Goal: Task Accomplishment & Management: Complete application form

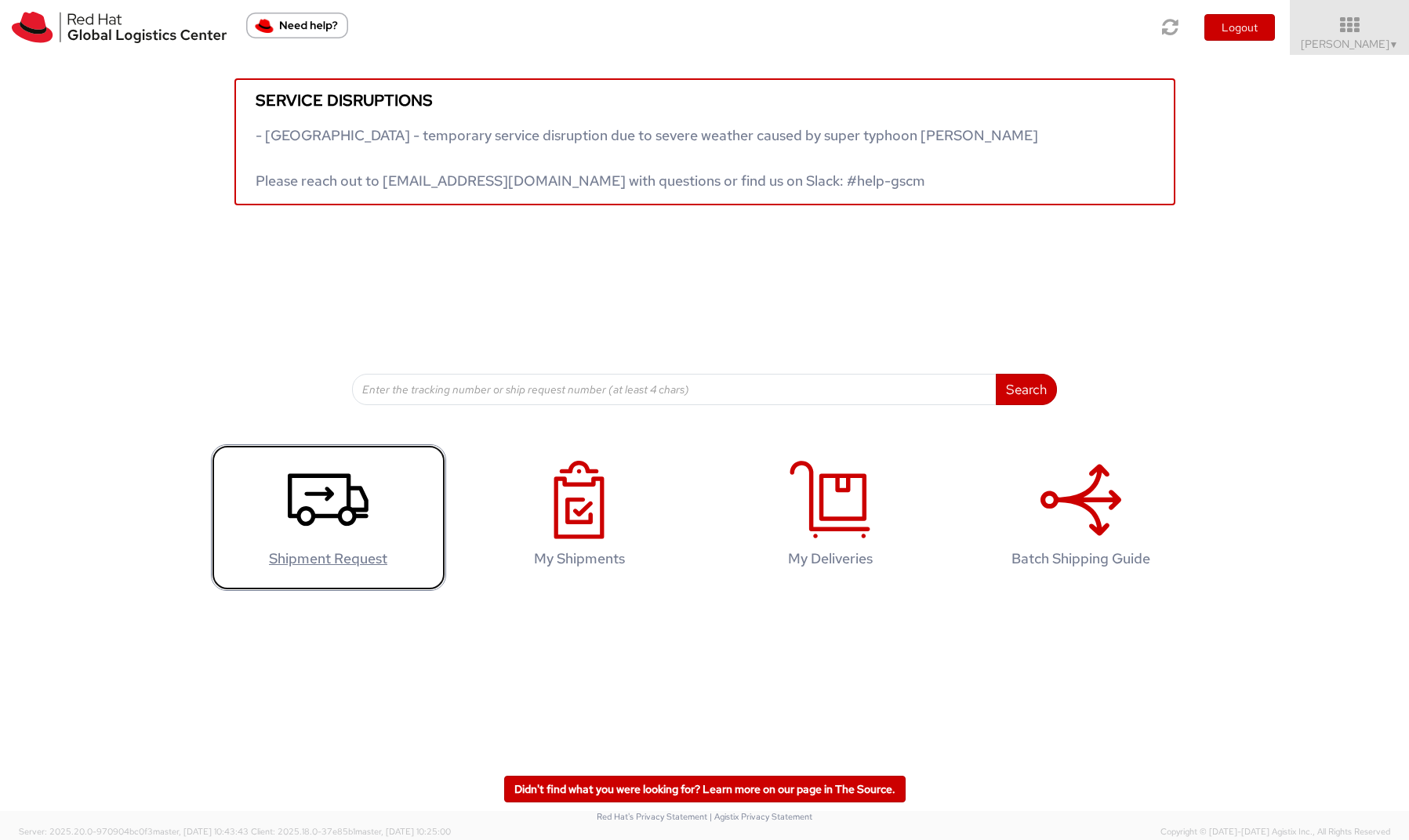
click at [351, 515] on icon at bounding box center [328, 500] width 81 height 79
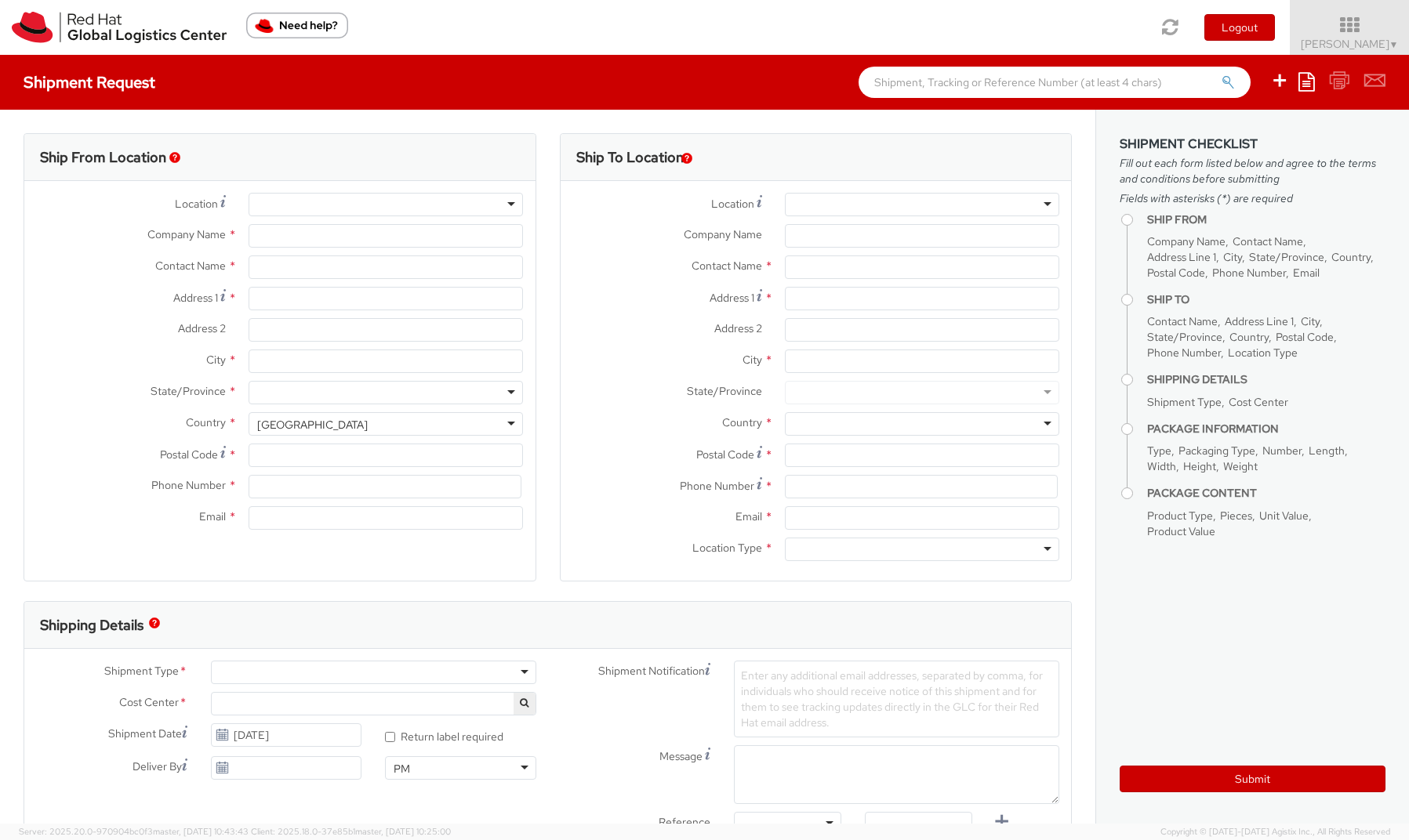
select select
select select "809"
type input "Red Hat Czech s.r.o."
type input "[PERSON_NAME]"
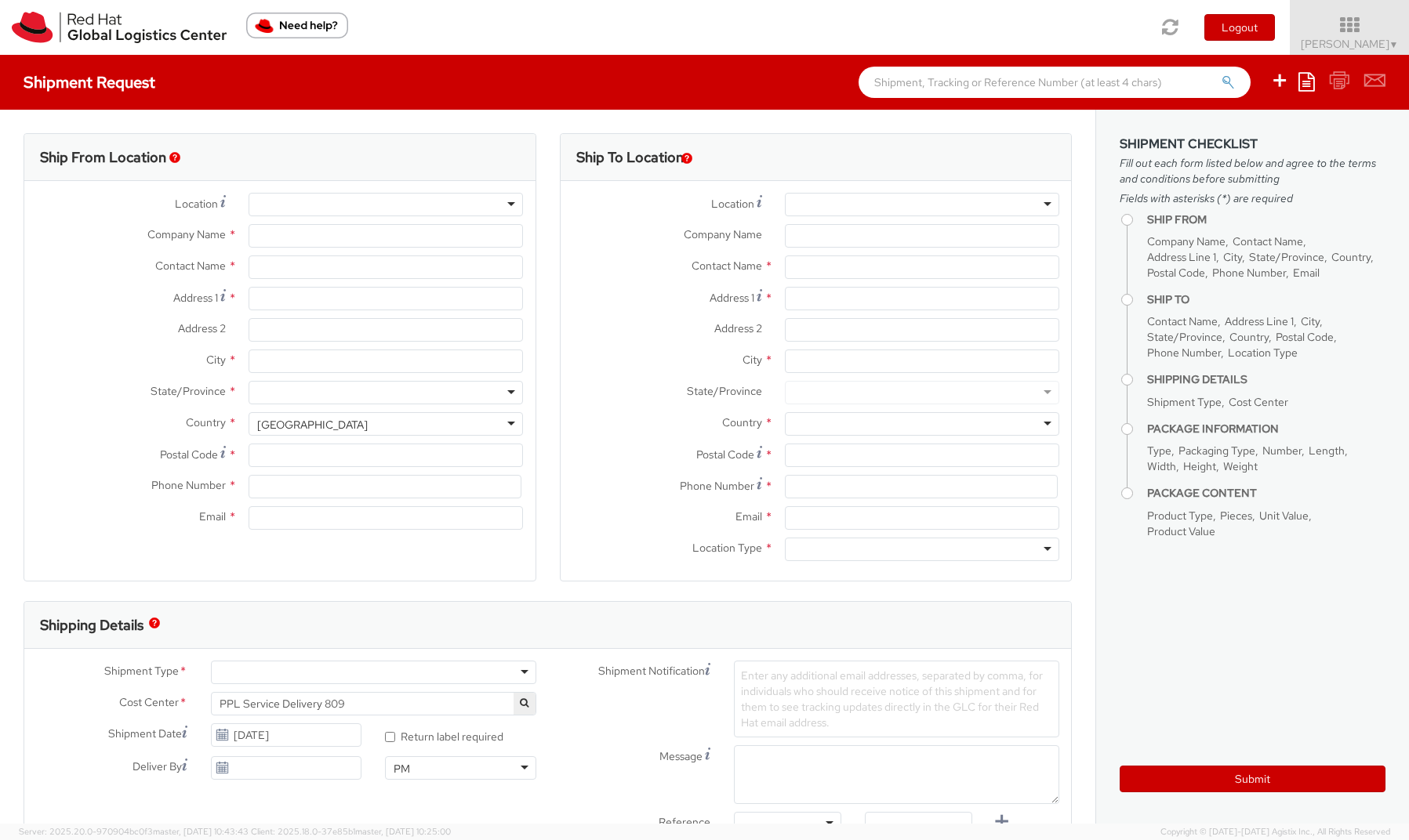
type input "Purkynova 647/111"
type input "[GEOGRAPHIC_DATA]"
type input "621 00"
type input "420 532 294 555"
type input "[EMAIL_ADDRESS][DOMAIN_NAME]"
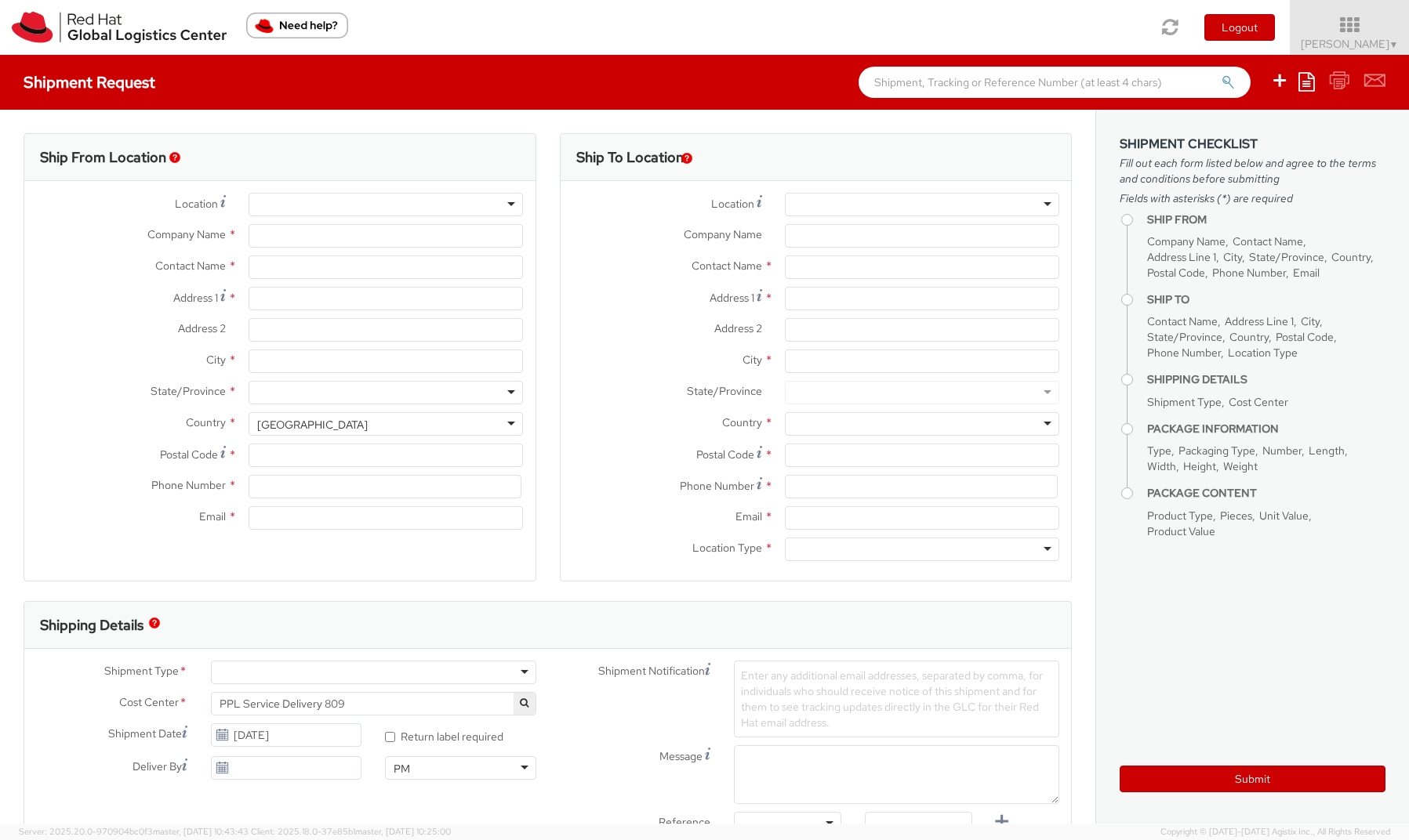
select select "CM"
select select "KGS"
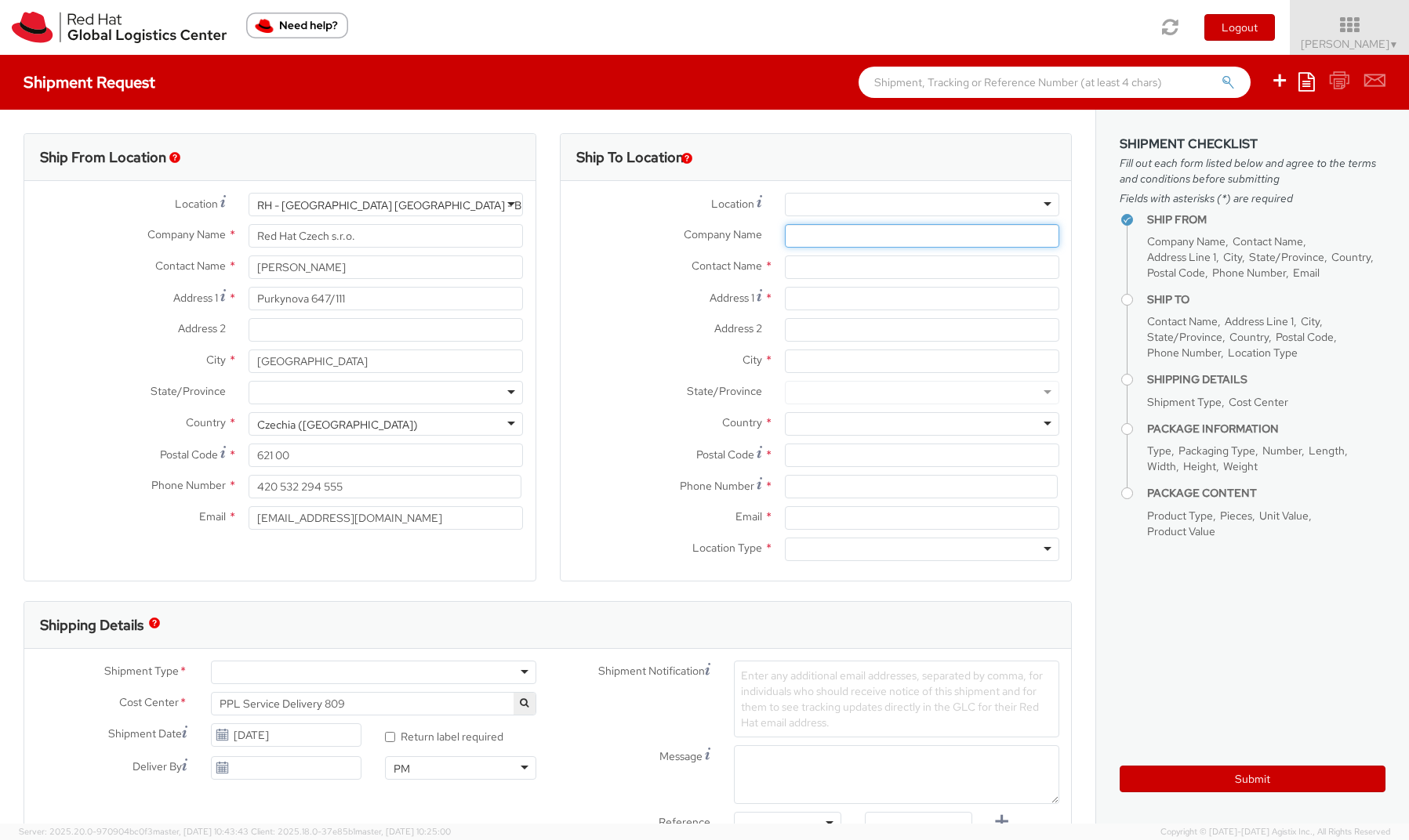
click at [807, 239] on input "Company Name *" at bounding box center [922, 236] width 274 height 24
paste input "IBM Polska Sp. z o.o."
type input "IBM Polska Sp. z o.o."
click at [801, 296] on input "Address 1 *" at bounding box center [922, 298] width 274 height 24
paste input "[STREET_ADDRESS]"
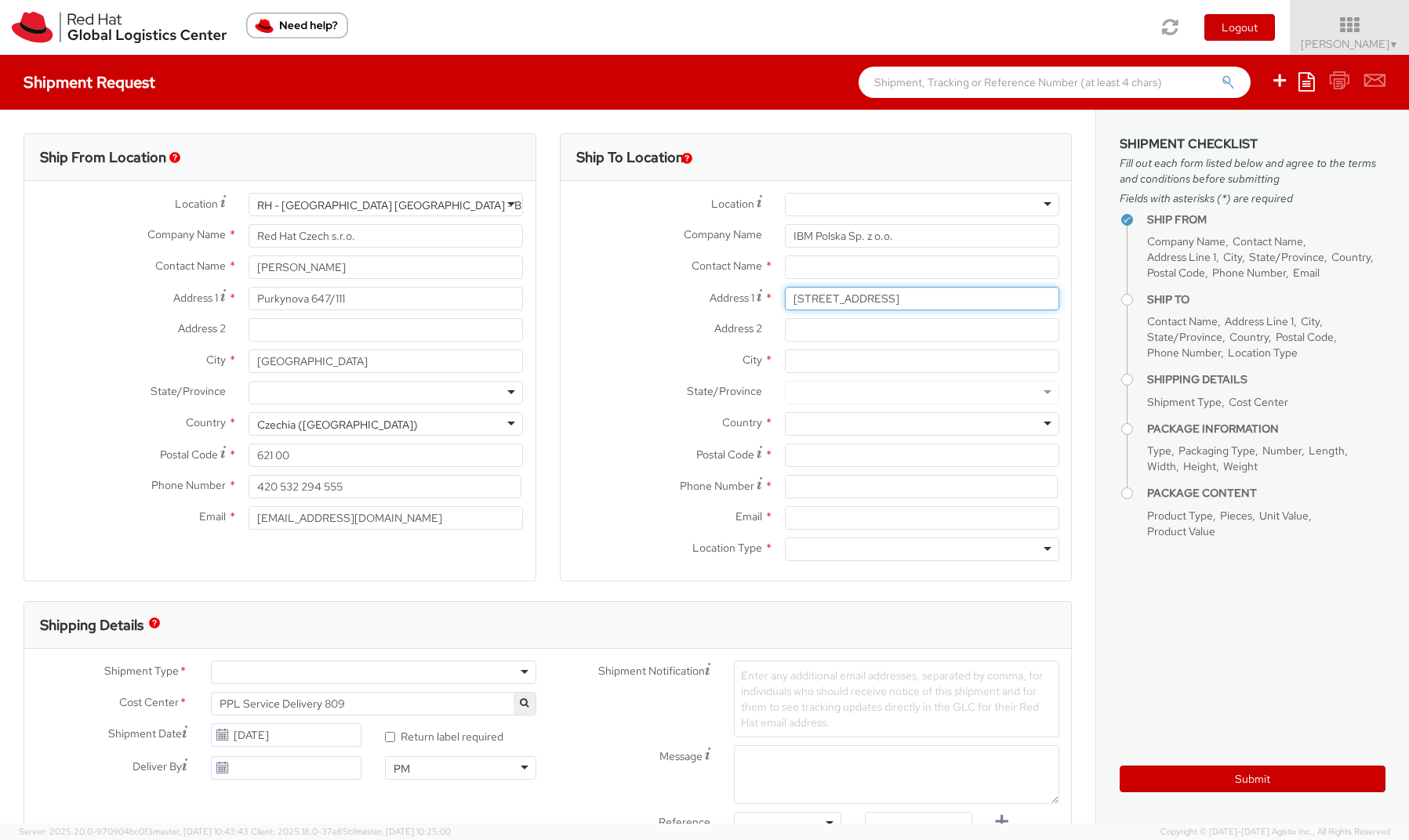
type input "[STREET_ADDRESS]"
click at [786, 454] on input "Postal Code *" at bounding box center [922, 455] width 274 height 24
paste input "30-150"
type input "30-150"
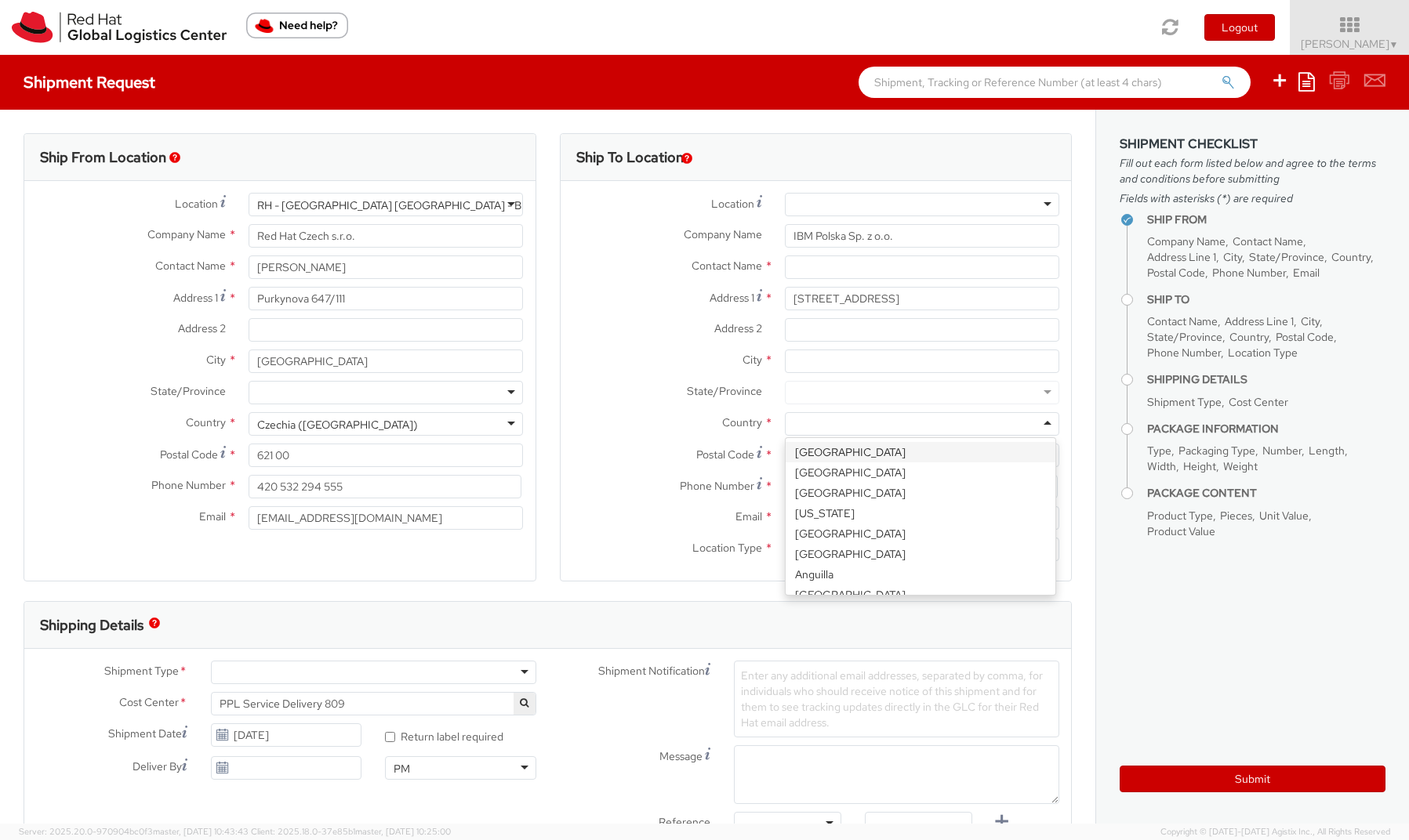
click at [825, 426] on div at bounding box center [922, 423] width 274 height 24
paste input "[GEOGRAPHIC_DATA]"
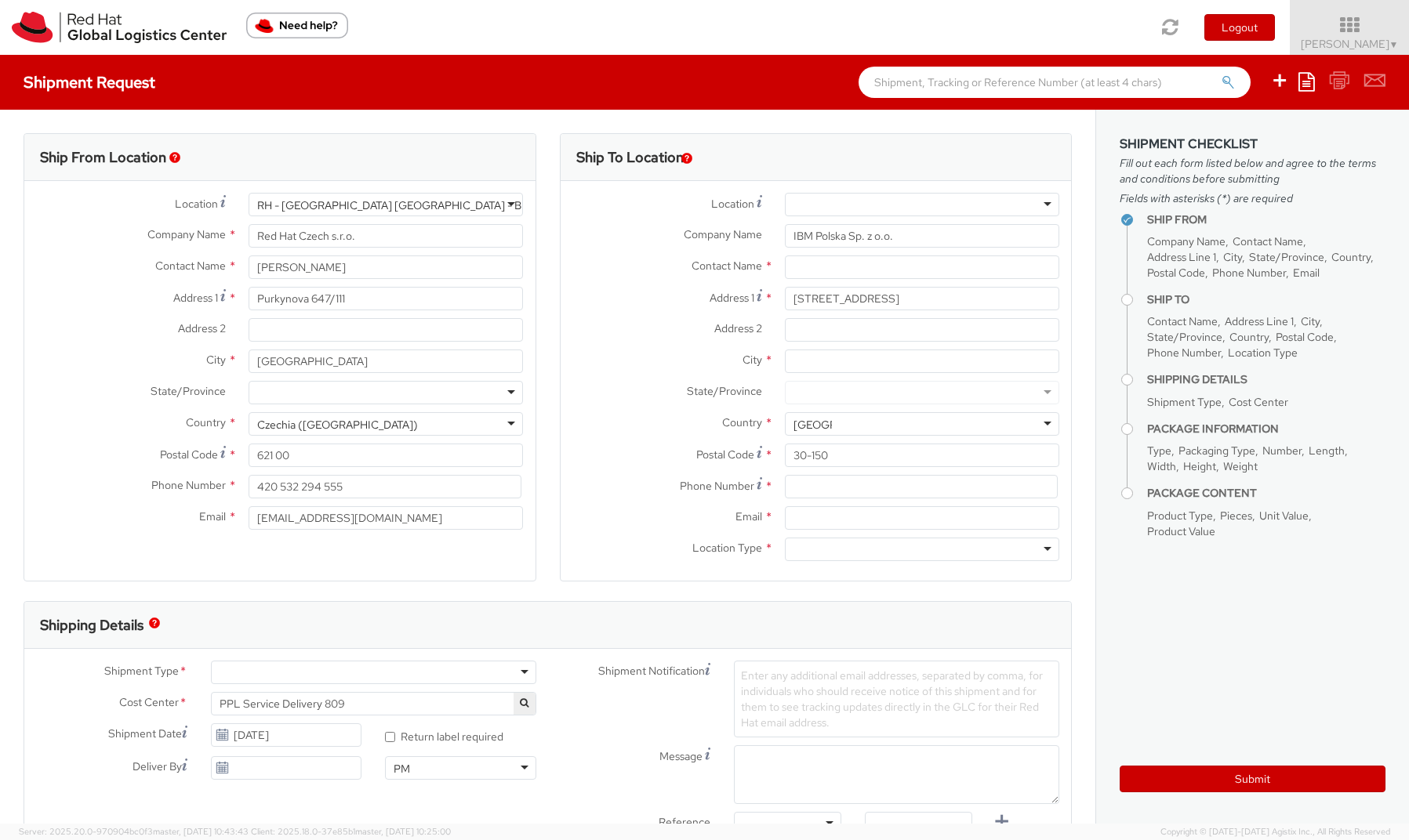
type input "[GEOGRAPHIC_DATA]"
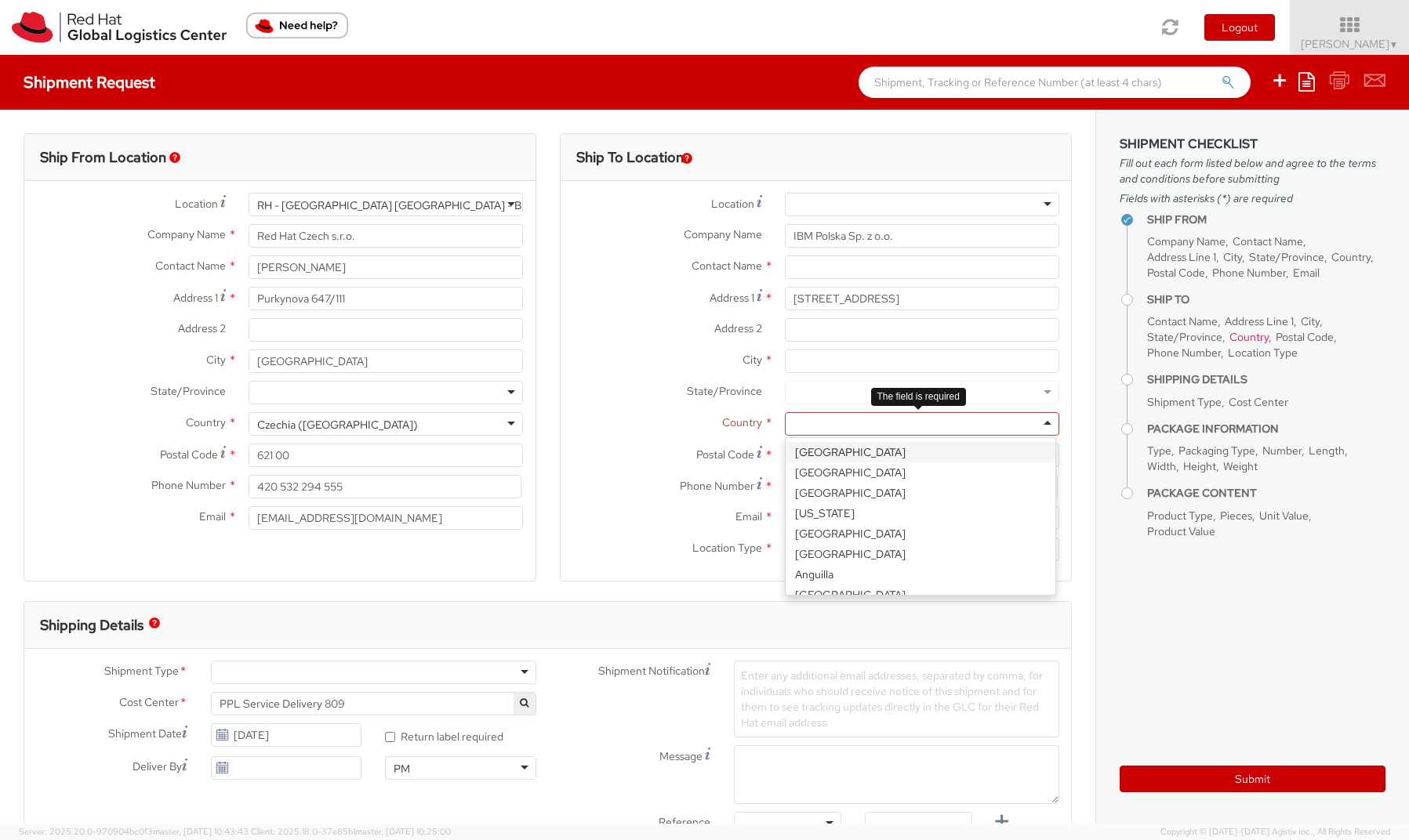
click at [789, 422] on div at bounding box center [922, 423] width 274 height 24
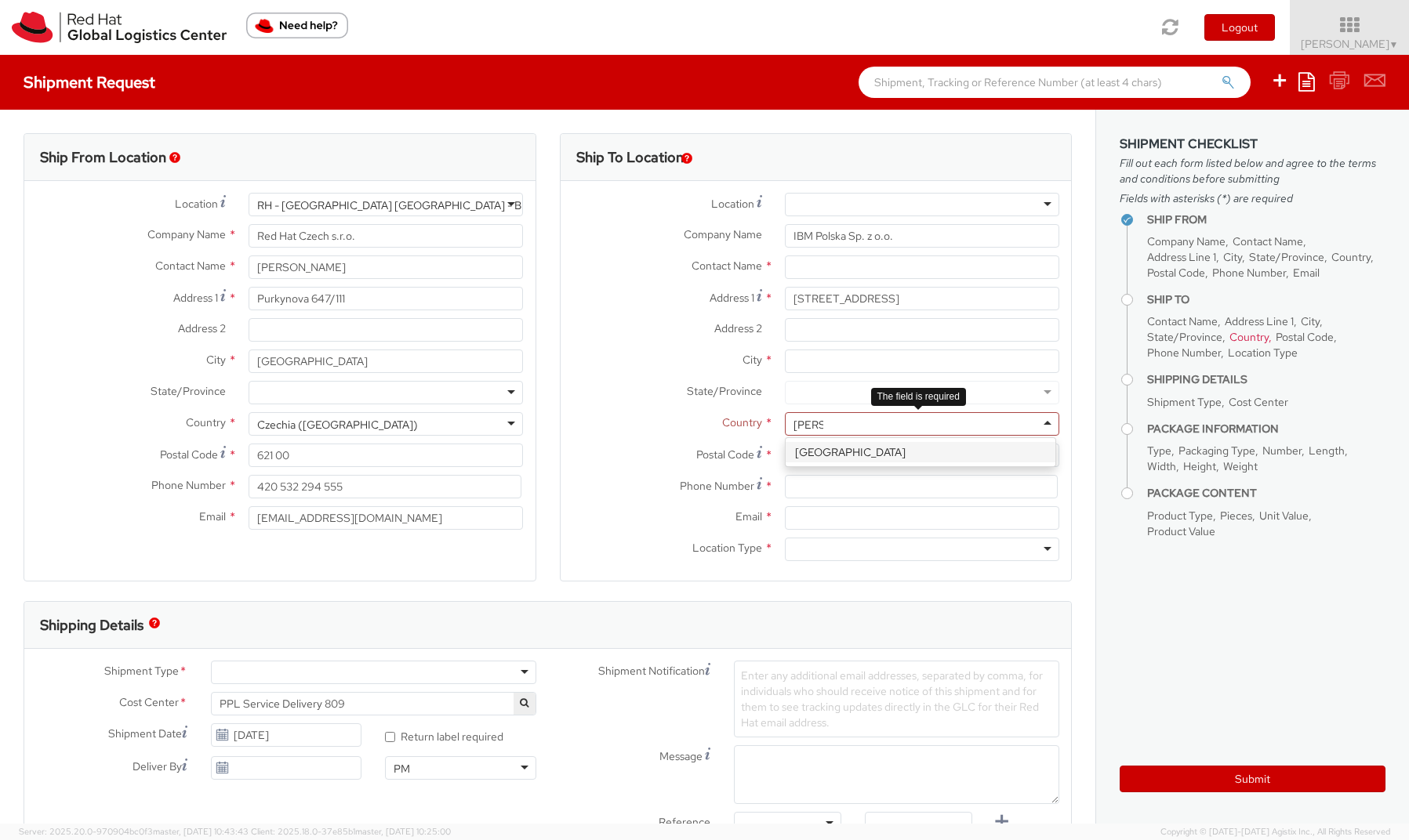
type input "[GEOGRAPHIC_DATA]"
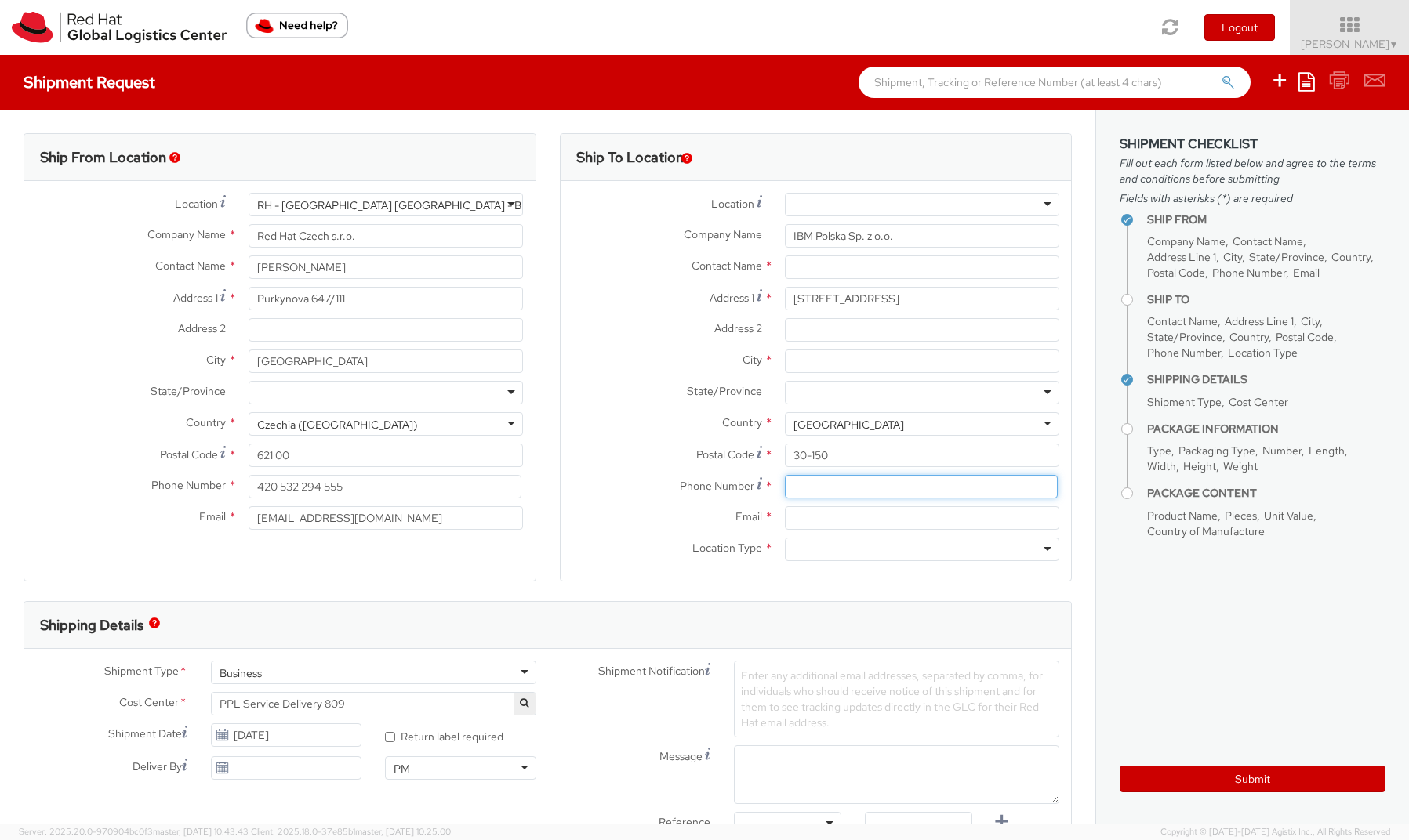
click at [807, 485] on input at bounding box center [921, 486] width 273 height 24
paste input "[PERSON_NAME]"
type input "[PERSON_NAME]"
click at [800, 264] on input "text" at bounding box center [922, 267] width 274 height 24
paste input "[PERSON_NAME]"
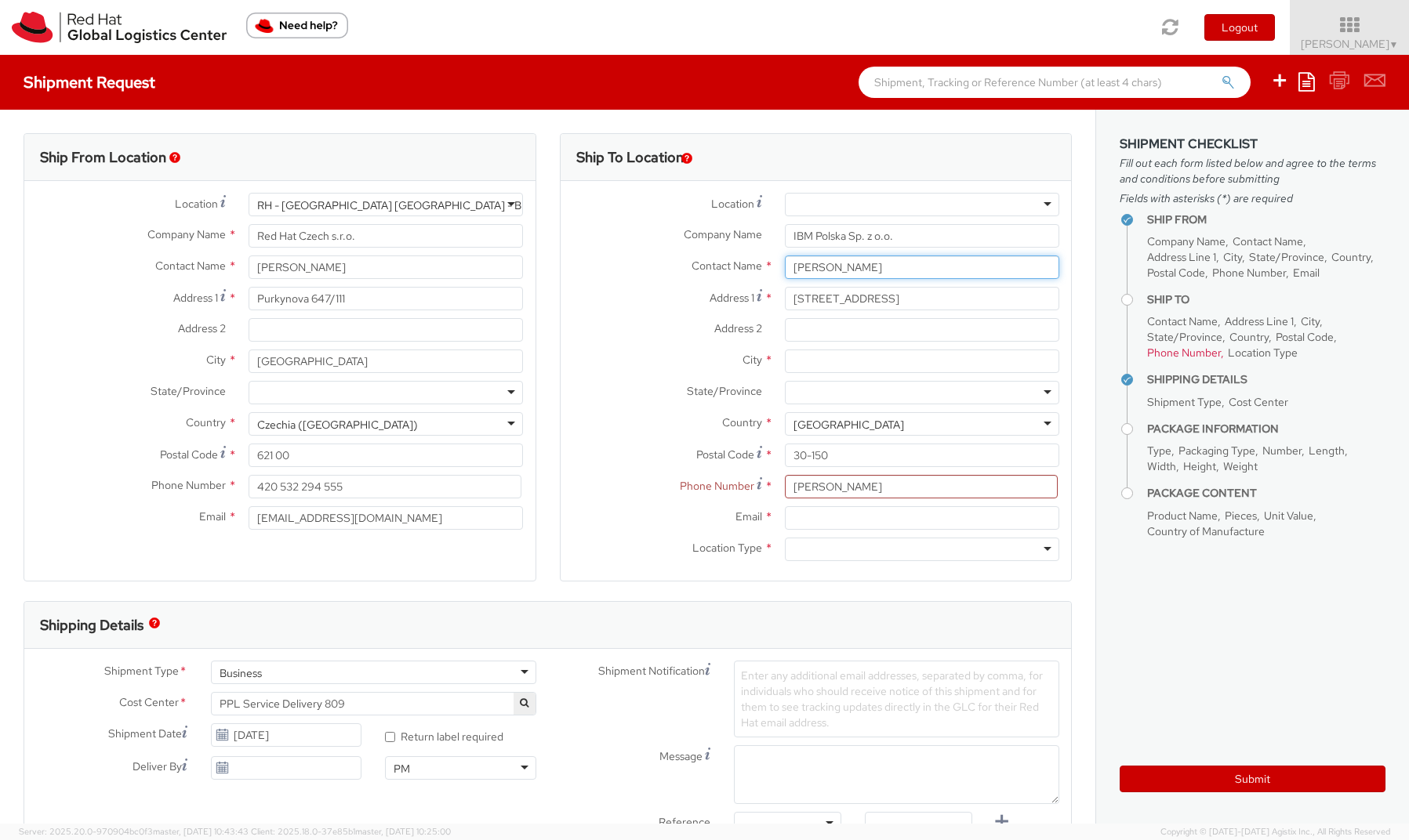
type input "[PERSON_NAME]"
click at [813, 361] on input "City *" at bounding box center [922, 361] width 274 height 24
paste input "[GEOGRAPHIC_DATA]"
type input "[GEOGRAPHIC_DATA]"
click at [806, 485] on input "[PERSON_NAME]" at bounding box center [921, 486] width 273 height 24
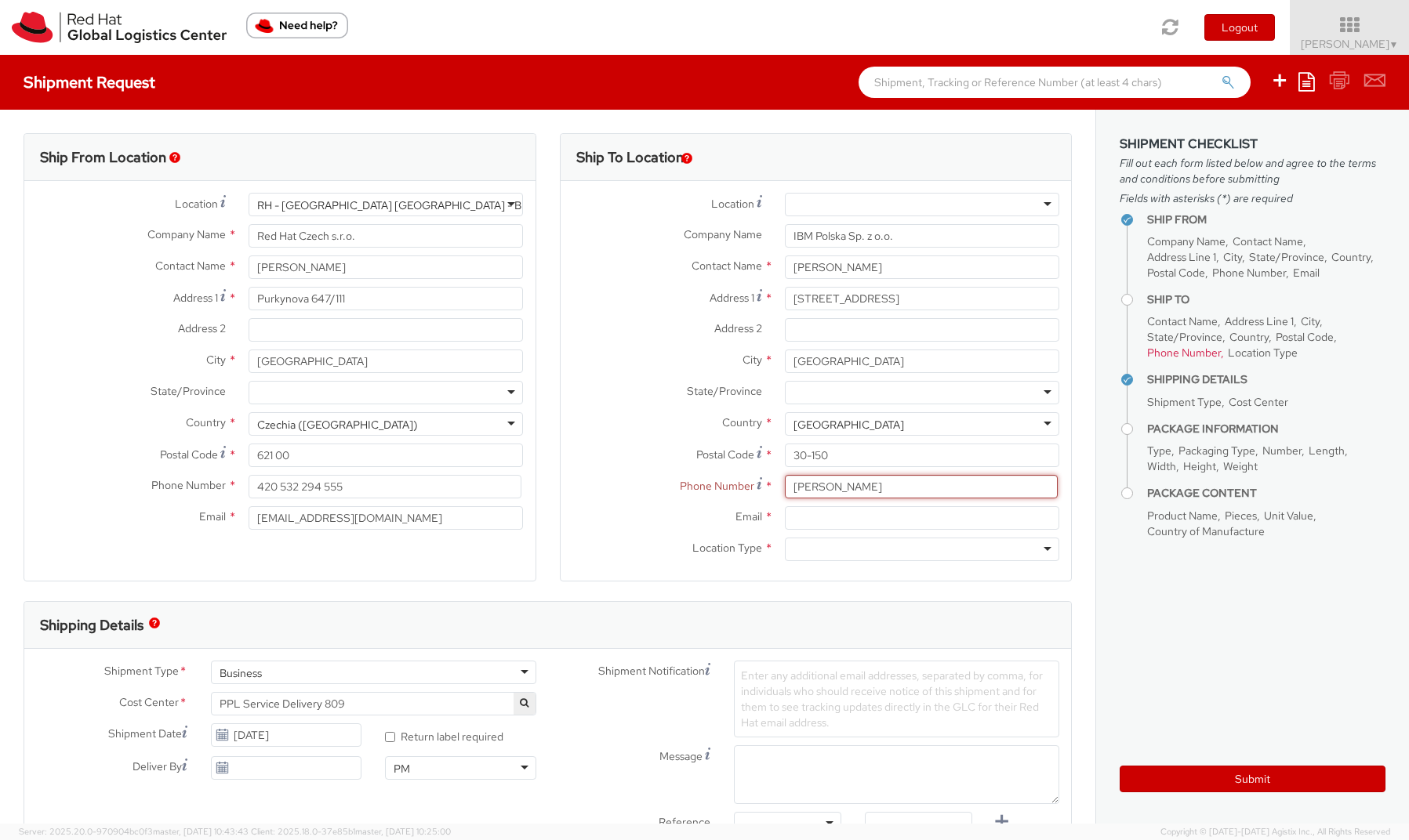
click at [806, 485] on input "[PERSON_NAME]" at bounding box center [921, 486] width 273 height 24
paste input "+ [PHONE_NUMBER]"
type input "+ [PHONE_NUMBER]"
click at [792, 522] on input "Email *" at bounding box center [922, 517] width 274 height 24
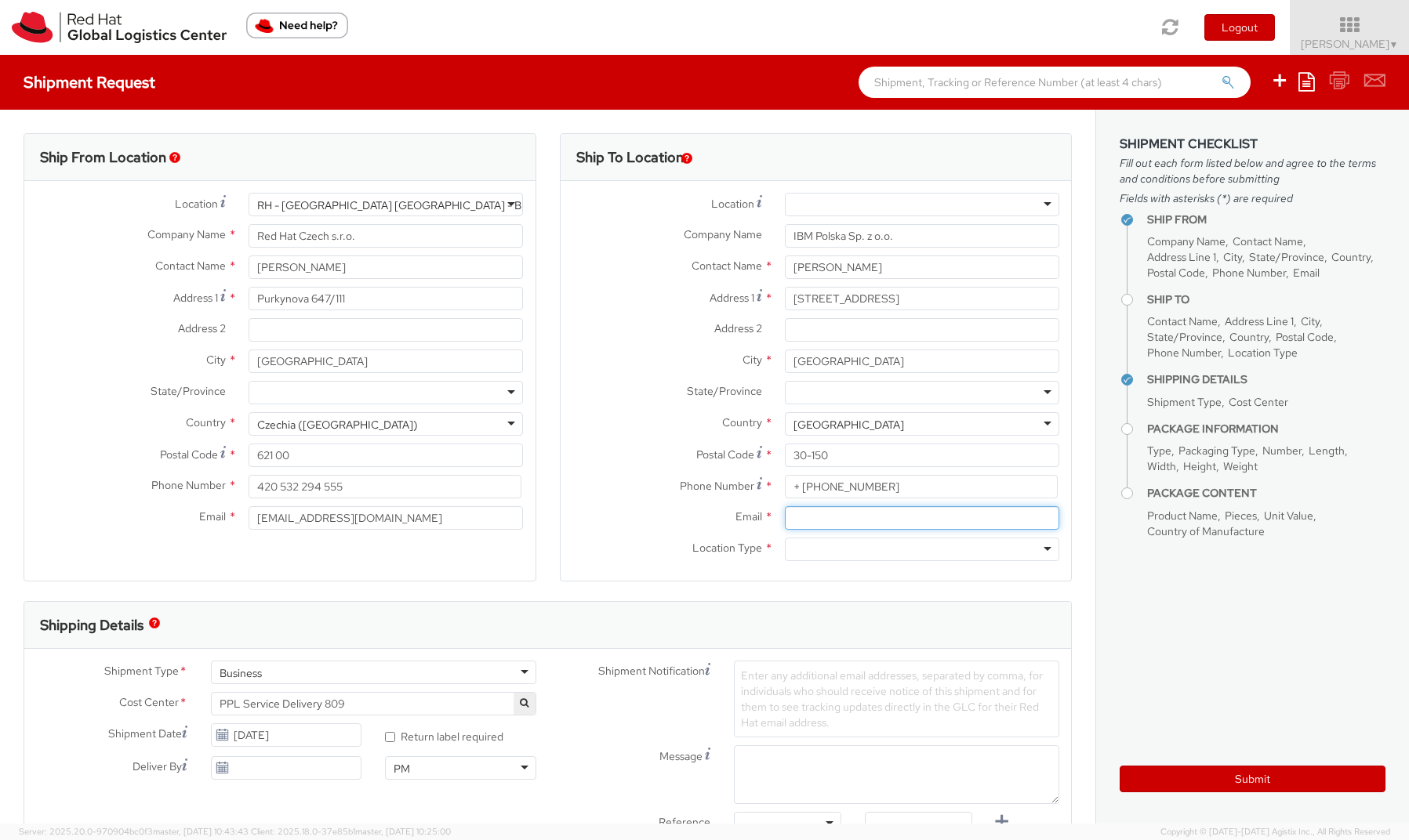
paste input "[PERSON_NAME][EMAIL_ADDRESS][PERSON_NAME][DOMAIN_NAME]"
type input "[PERSON_NAME][EMAIL_ADDRESS][PERSON_NAME][DOMAIN_NAME]"
click at [809, 543] on div at bounding box center [922, 549] width 274 height 24
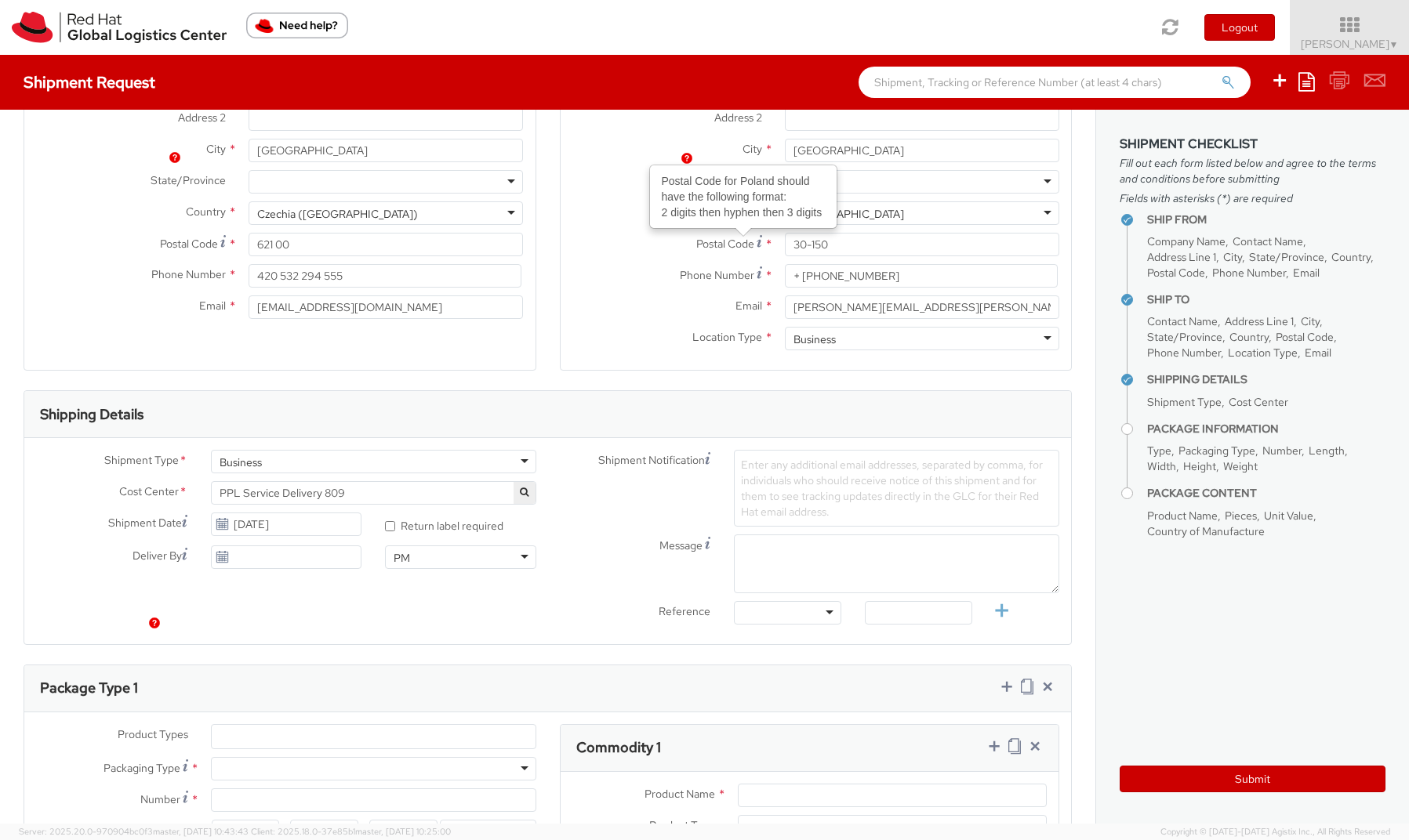
scroll to position [321, 0]
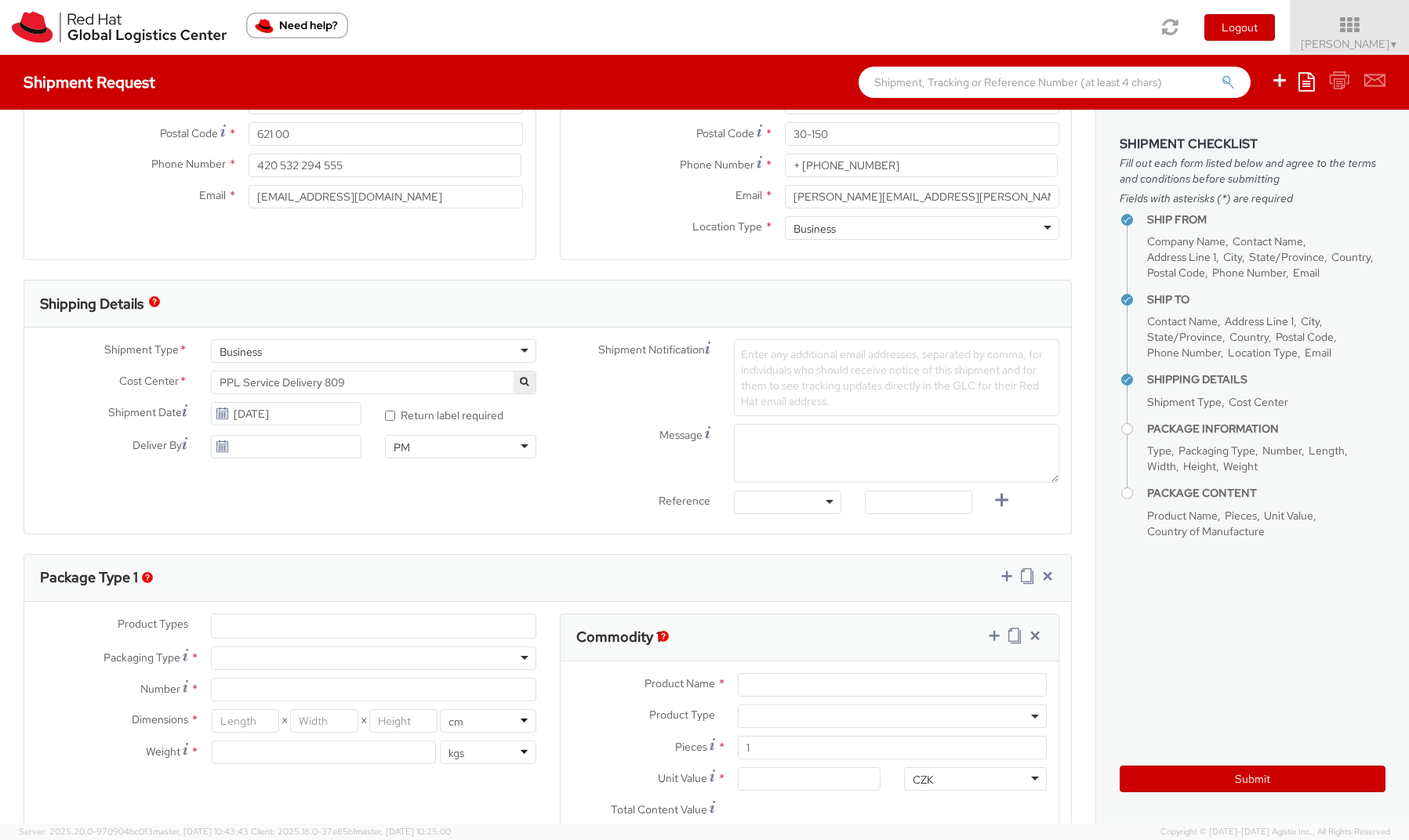
click at [276, 664] on div at bounding box center [373, 657] width 325 height 24
type input "1"
type input "24.13"
type input "31.75"
type input "0.64"
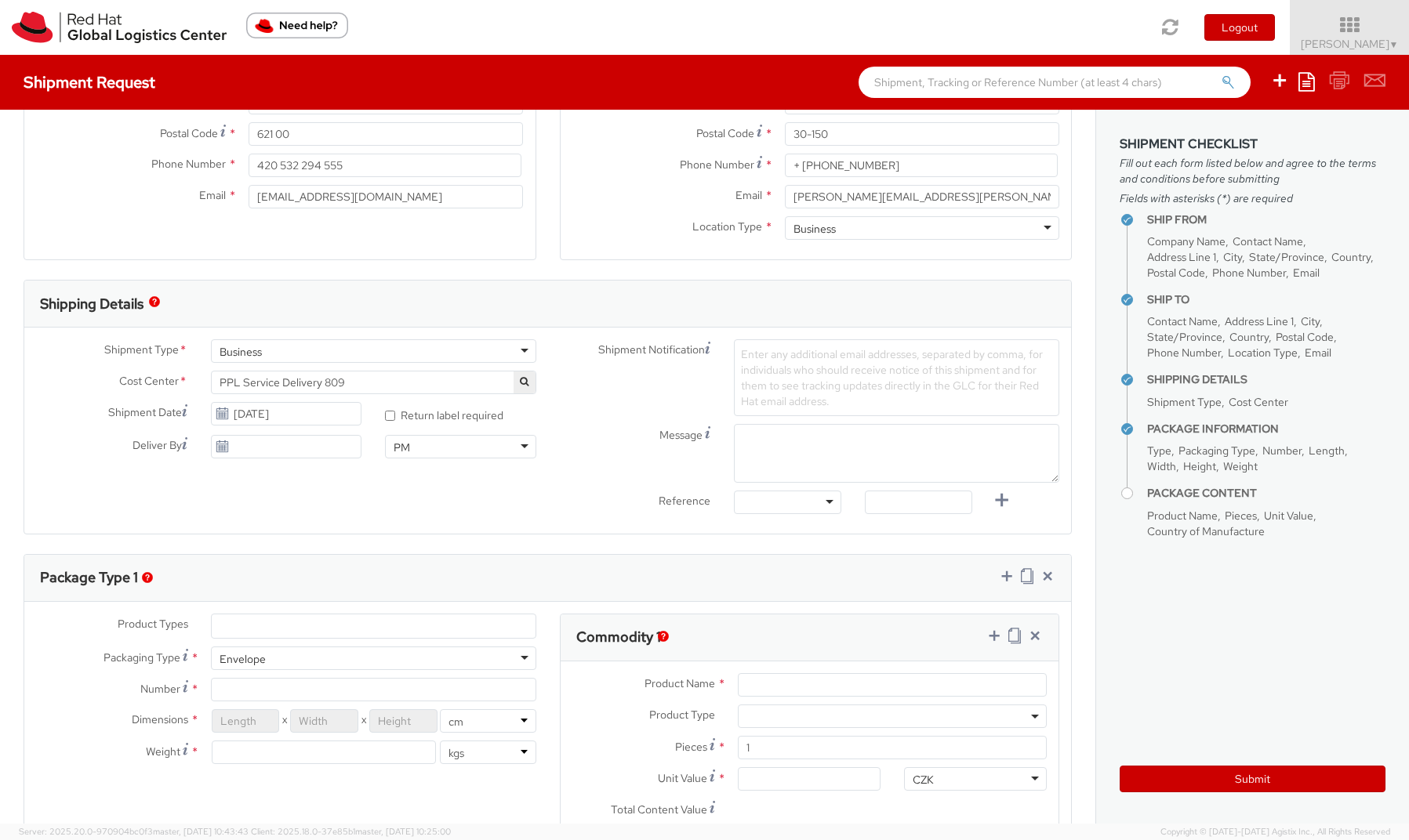
type input "0.5"
click at [772, 718] on span at bounding box center [891, 716] width 309 height 24
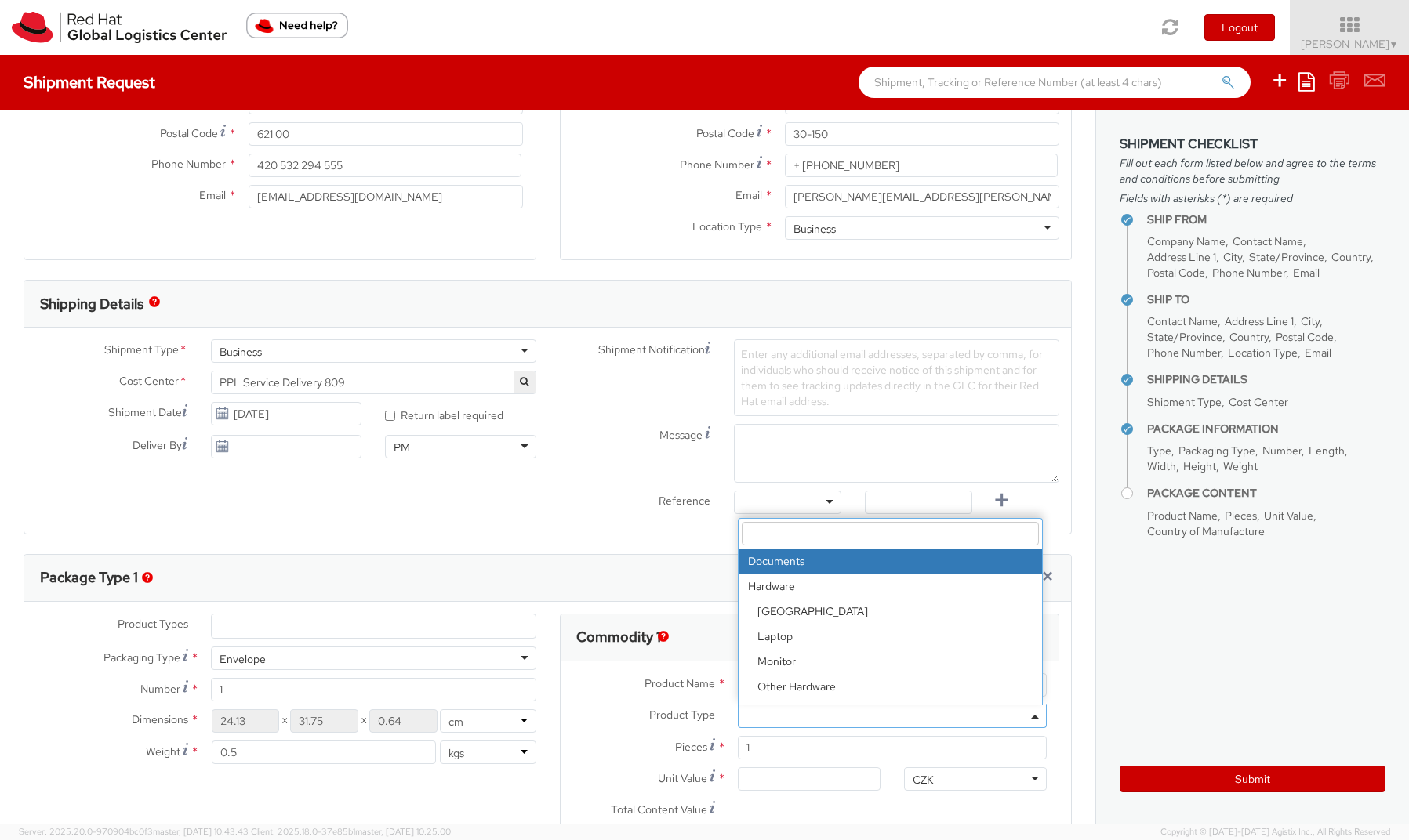
select select "DOCUMENT"
type input "Documents"
type input "1.00"
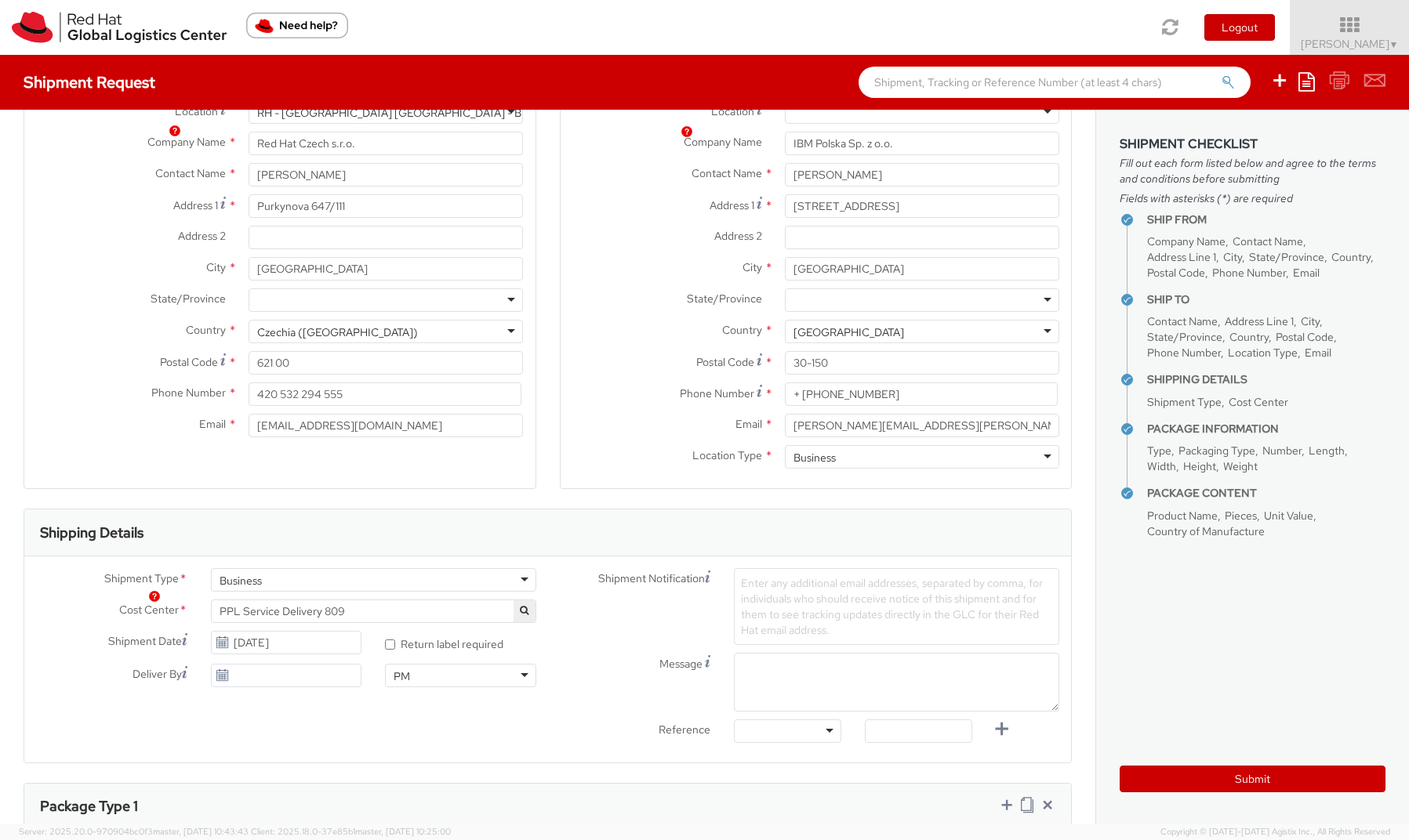
scroll to position [264, 0]
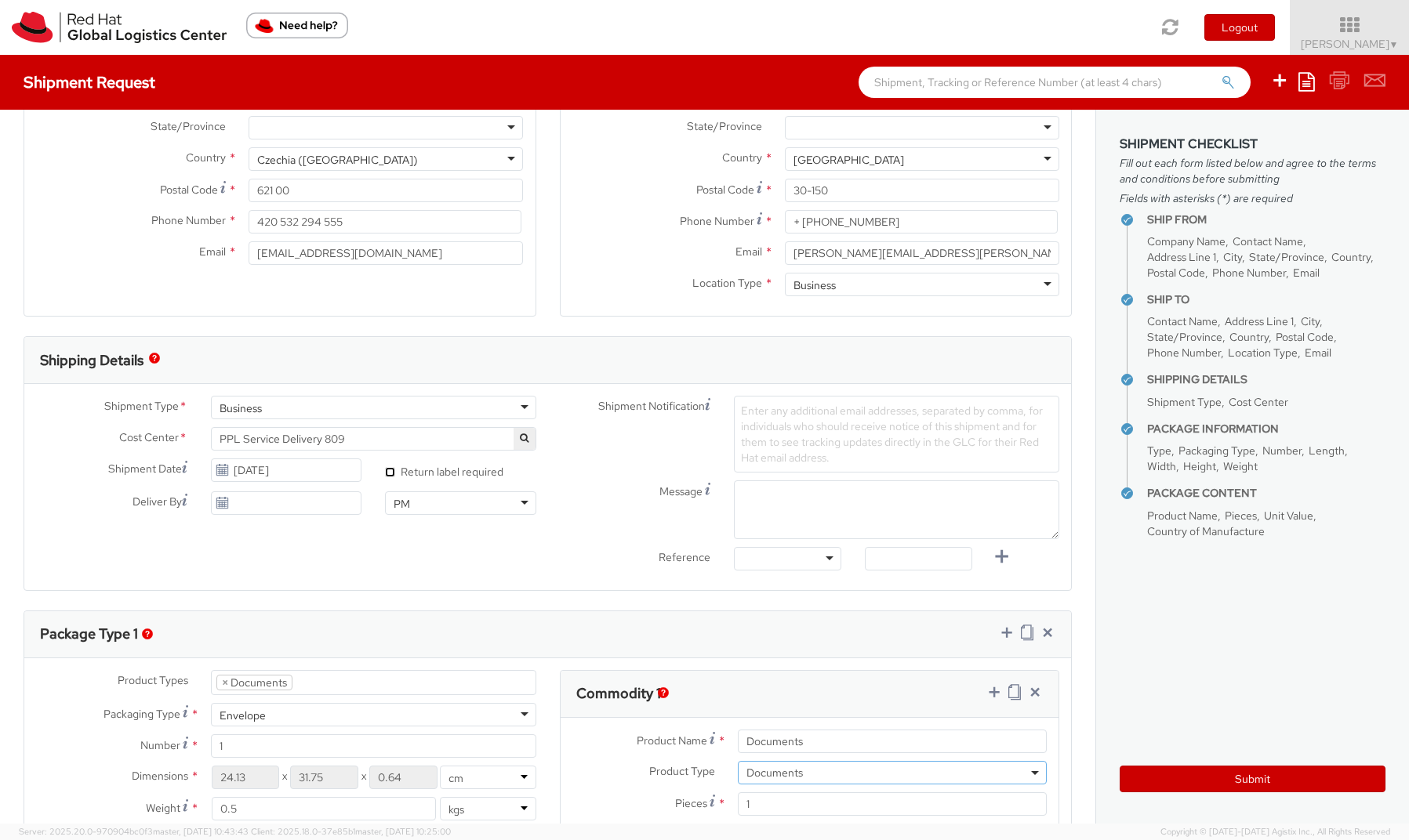
click at [386, 471] on input "* Return label required" at bounding box center [390, 472] width 10 height 10
checkbox input "true"
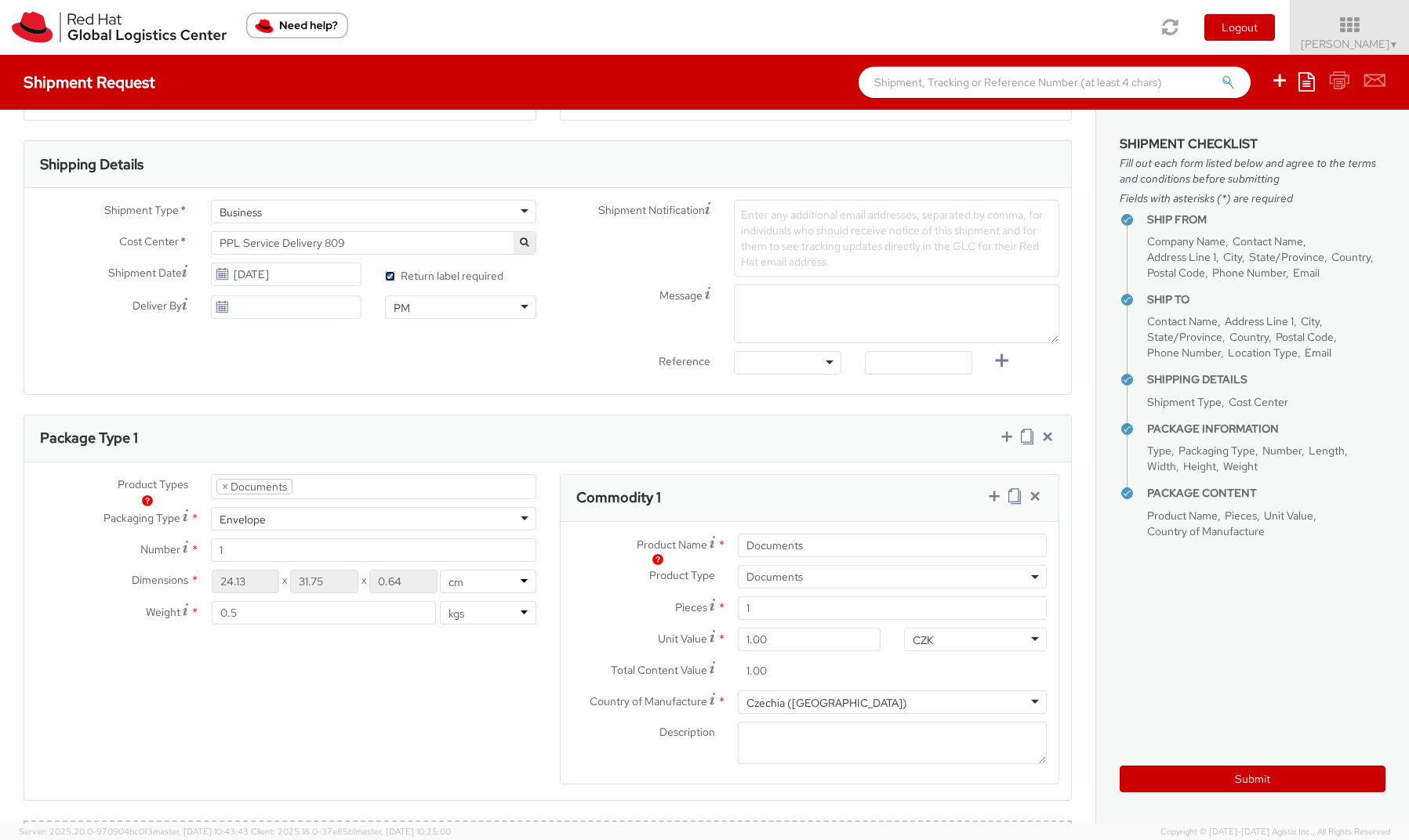
scroll to position [395, 0]
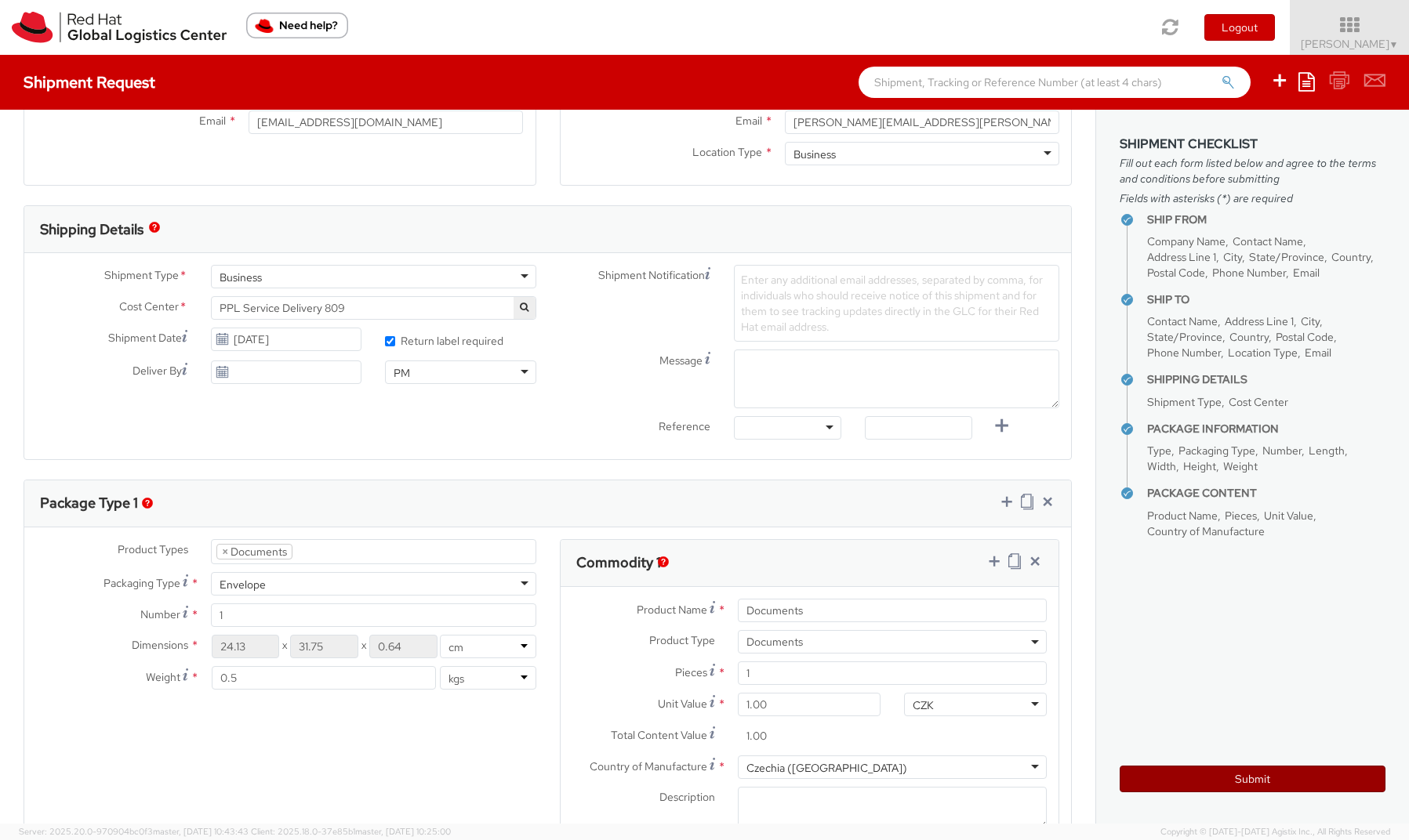
click at [1247, 777] on button "Submit" at bounding box center [1253, 779] width 265 height 27
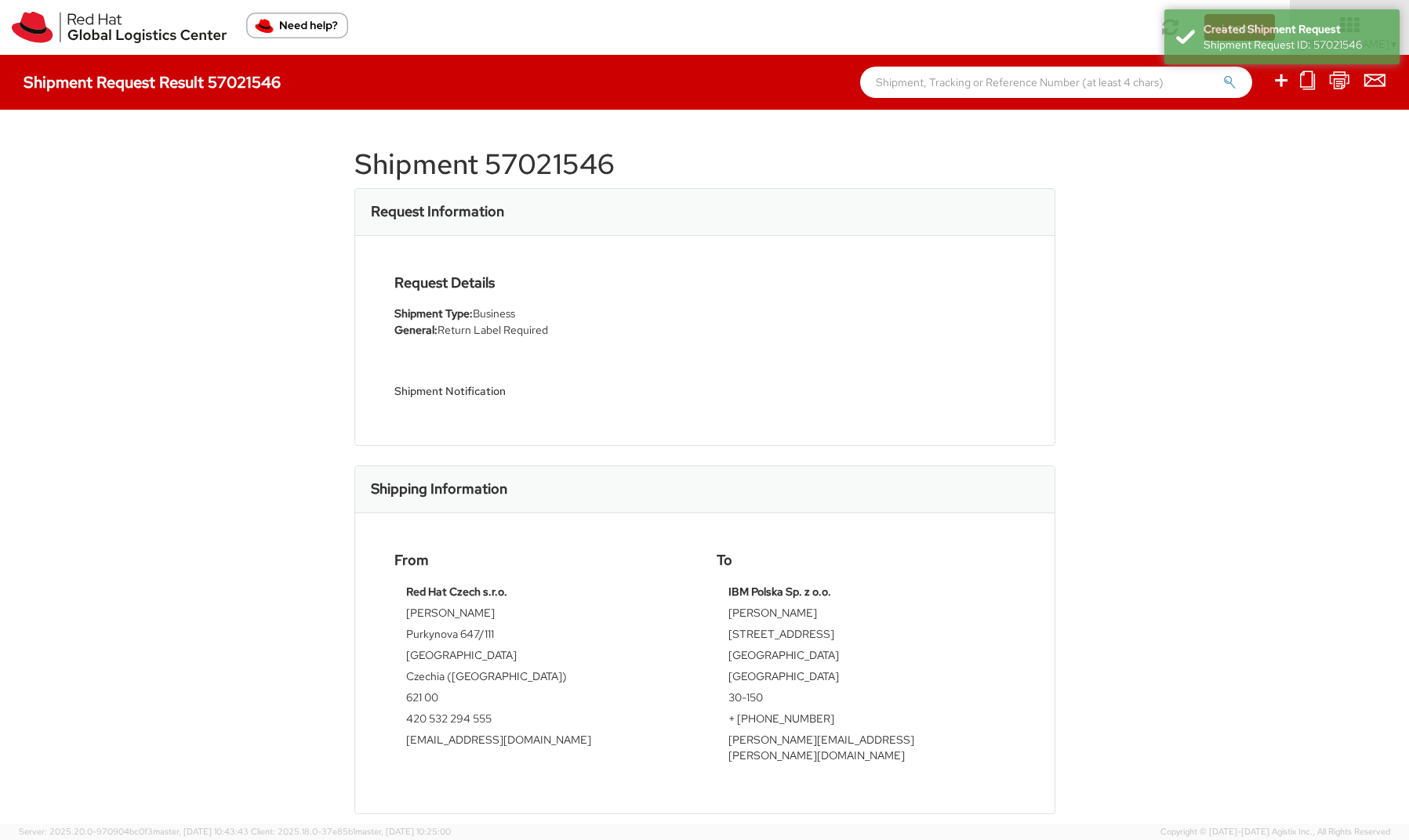
click at [528, 155] on h1 "Shipment 57021546" at bounding box center [704, 165] width 700 height 31
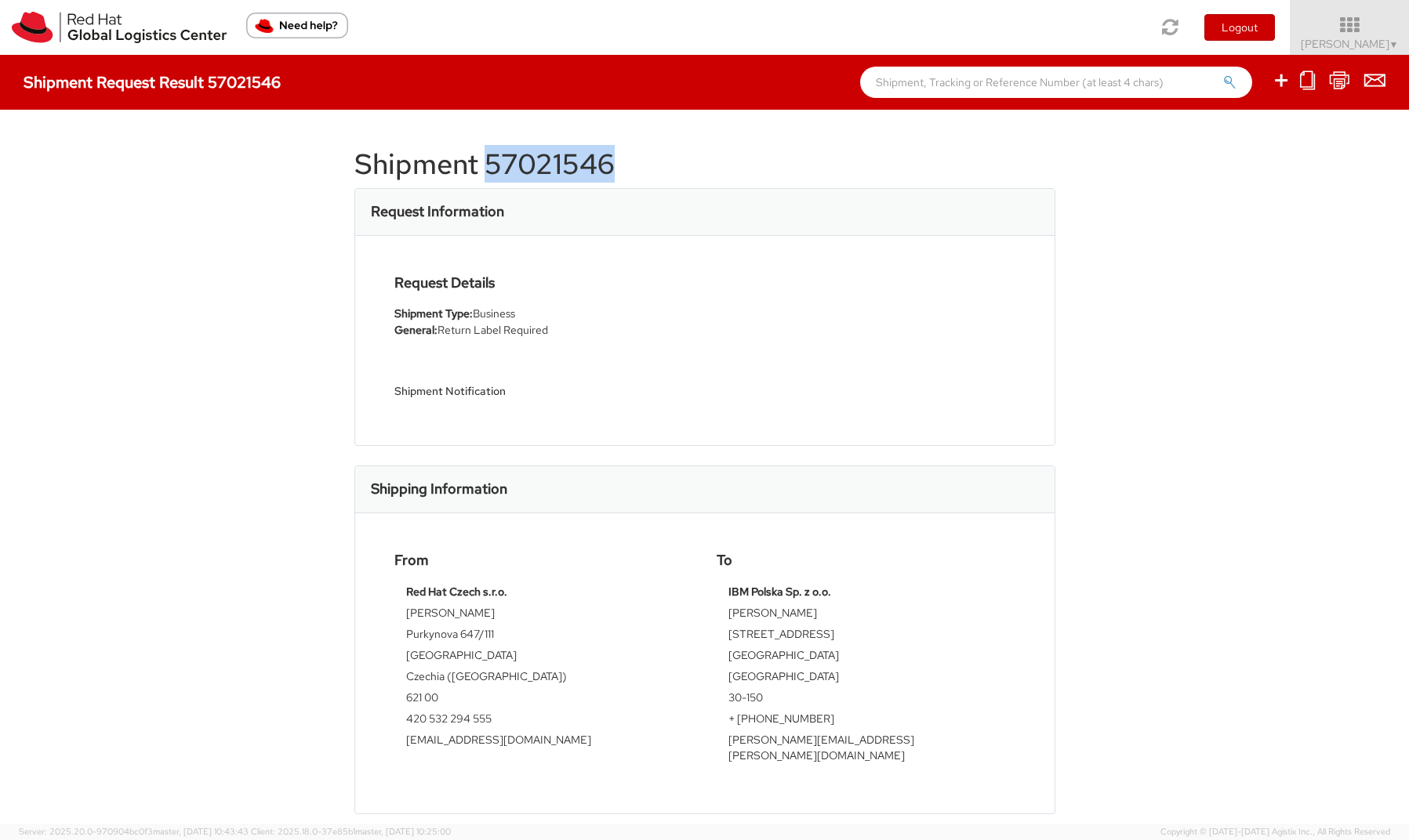
click at [528, 155] on h1 "Shipment 57021546" at bounding box center [704, 165] width 700 height 31
copy h1 "57021546"
